Goal: Information Seeking & Learning: Learn about a topic

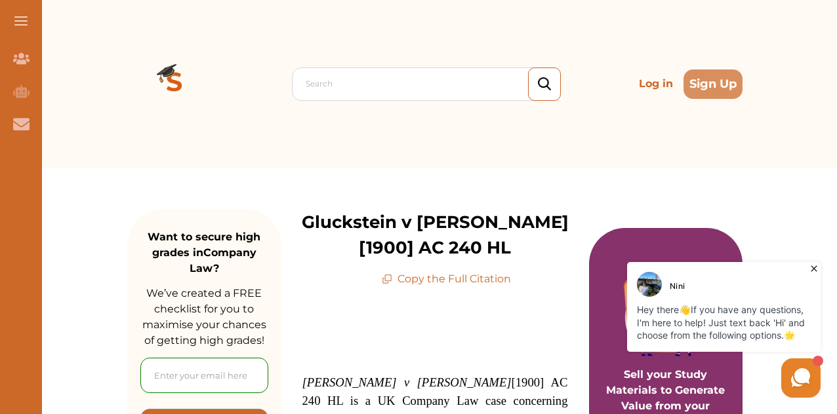
click at [14, 23] on button at bounding box center [21, 21] width 42 height 42
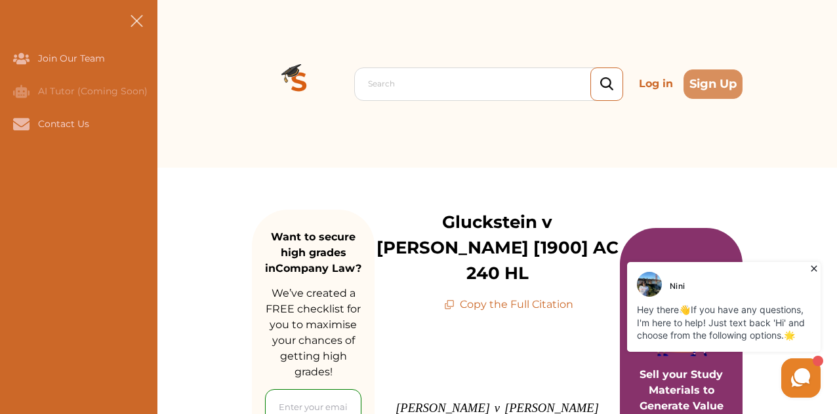
click at [140, 18] on button at bounding box center [136, 21] width 42 height 42
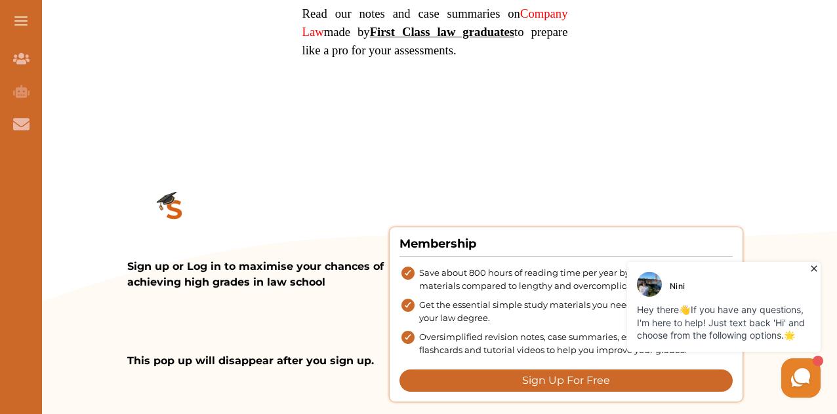
scroll to position [1180, 0]
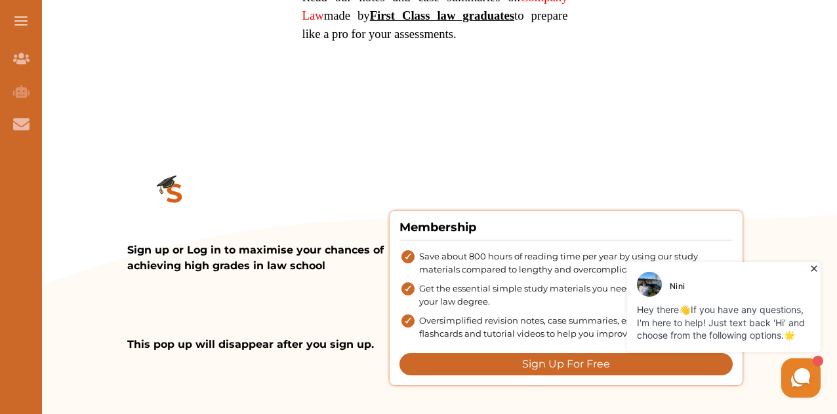
click at [21, 35] on button at bounding box center [21, 21] width 42 height 42
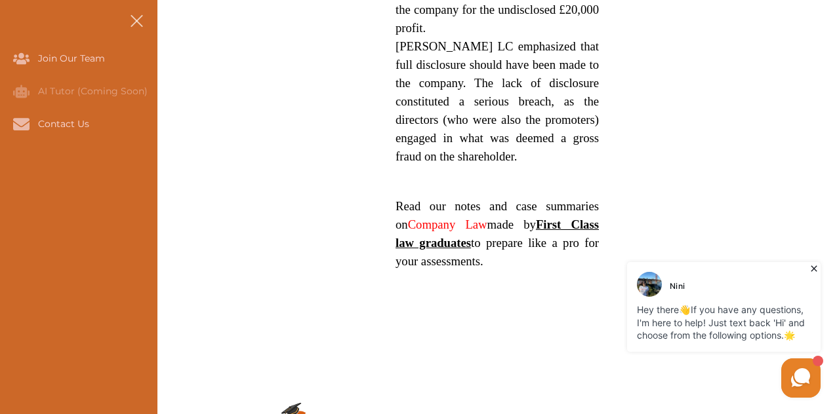
click at [132, 16] on button at bounding box center [136, 21] width 42 height 42
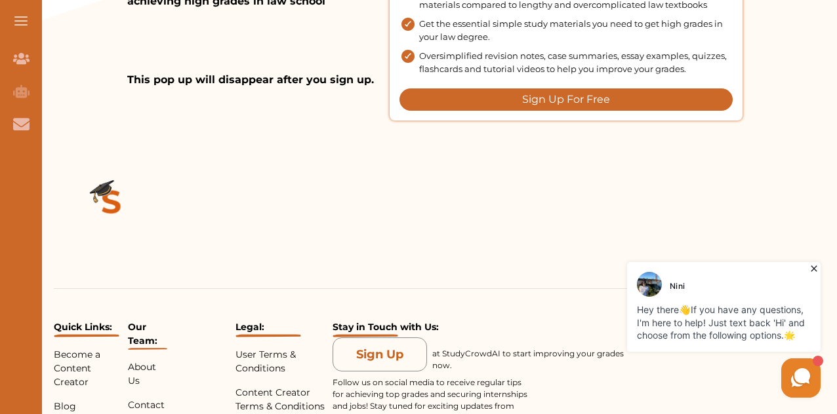
scroll to position [1676, 0]
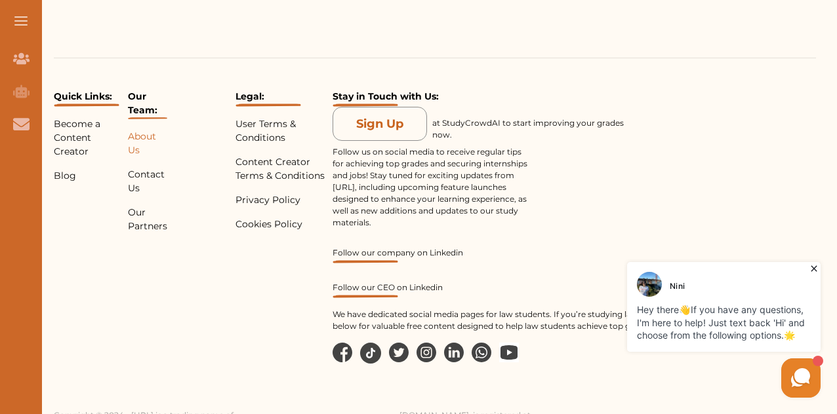
click at [143, 130] on p "About Us" at bounding box center [147, 144] width 39 height 28
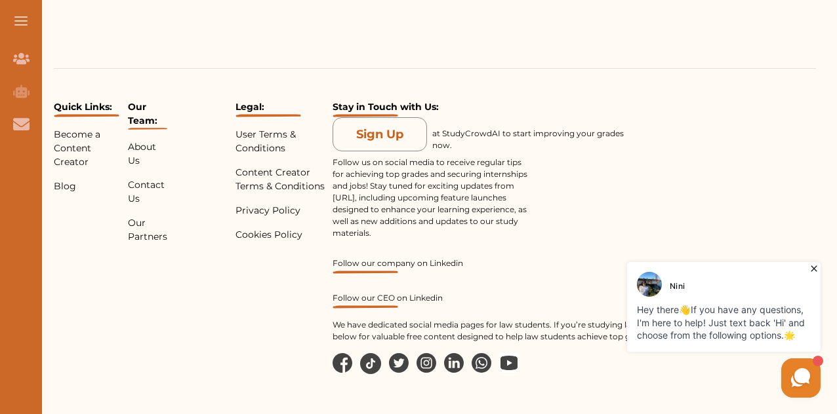
click at [193, 233] on div "Quick Links: Become a Content Creator Blog Our Team: About Us Contact Us Our Pa…" at bounding box center [435, 221] width 762 height 306
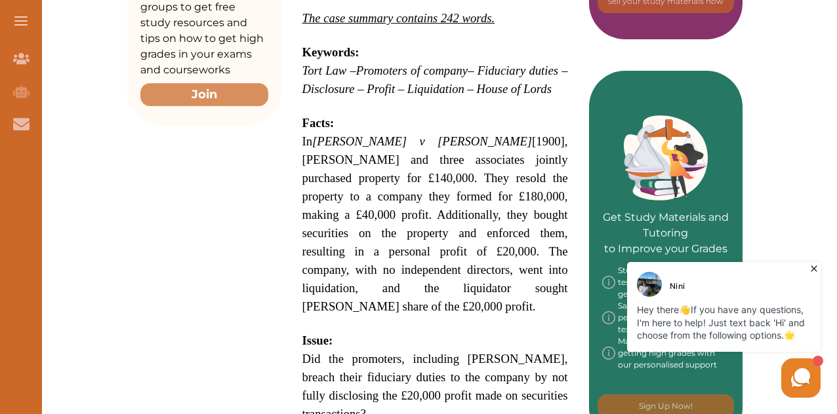
scroll to position [0, 0]
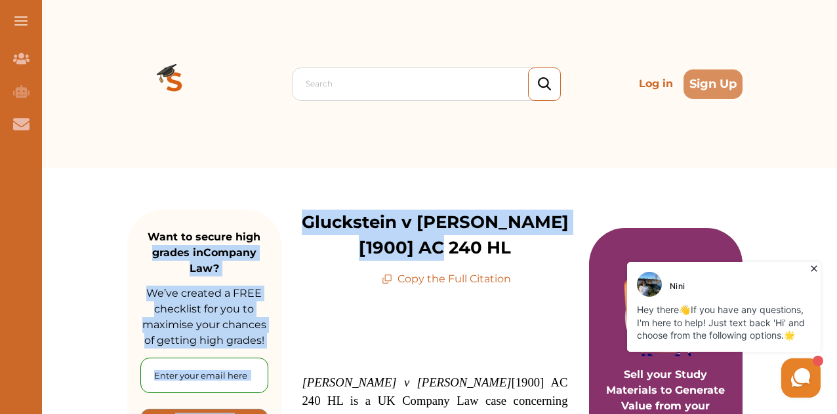
drag, startPoint x: 450, startPoint y: 250, endPoint x: 269, endPoint y: 218, distance: 184.6
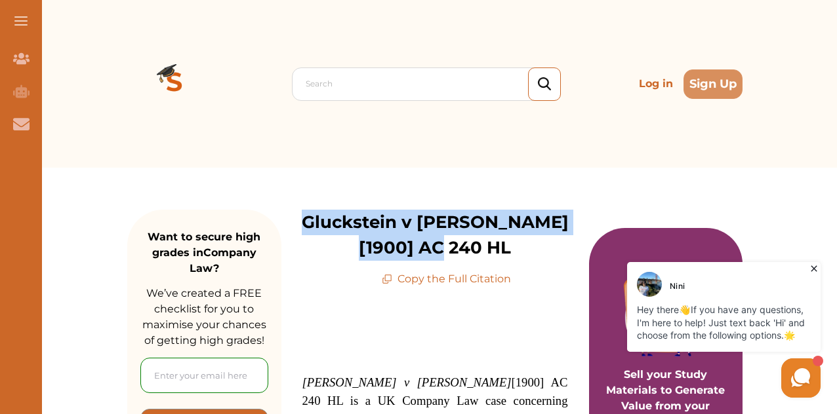
drag, startPoint x: 281, startPoint y: 220, endPoint x: 454, endPoint y: 252, distance: 176.2
click at [454, 254] on p "Gluckstein v [PERSON_NAME] [1900] AC 240 HL" at bounding box center [435, 235] width 308 height 51
copy p "Gluckstein v [PERSON_NAME] [1900] AC 240 HL"
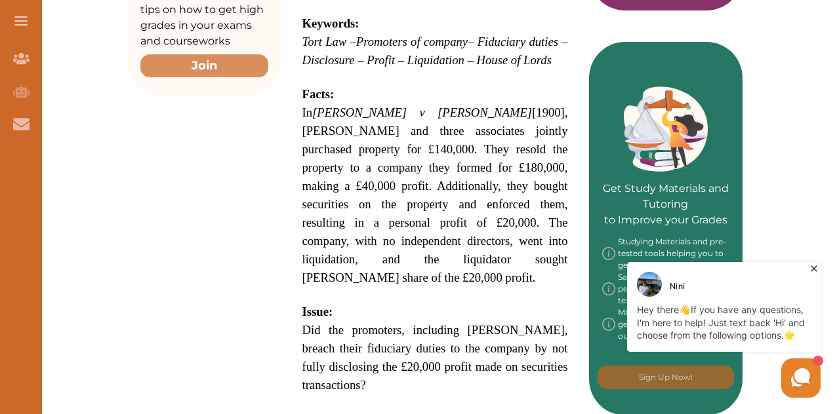
scroll to position [656, 0]
